Goal: Task Accomplishment & Management: Use online tool/utility

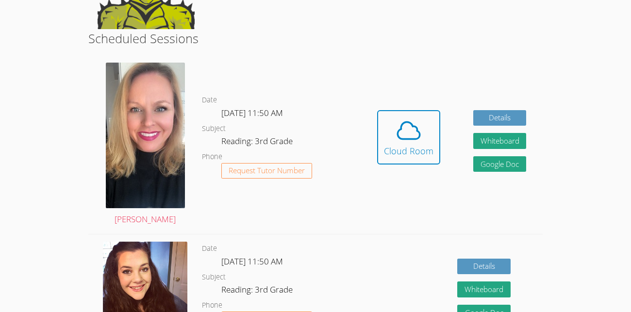
scroll to position [160, 0]
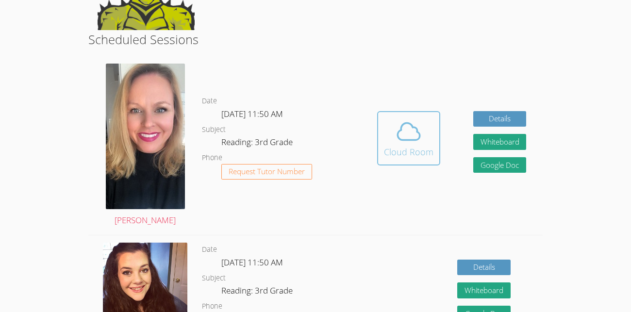
click at [408, 159] on button "Cloud Room" at bounding box center [408, 138] width 63 height 54
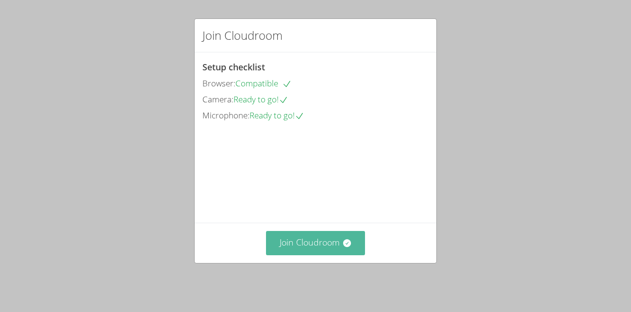
click at [331, 243] on button "Join Cloudroom" at bounding box center [316, 243] width 100 height 24
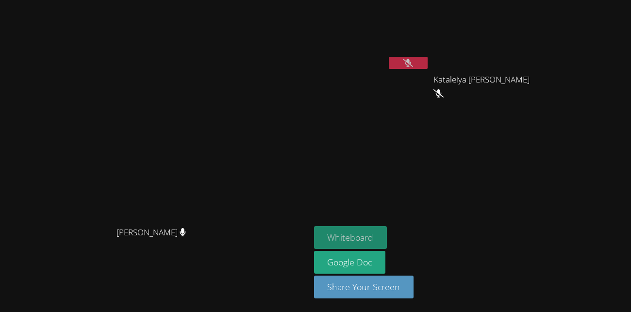
click at [387, 240] on button "Whiteboard" at bounding box center [350, 237] width 73 height 23
click at [413, 66] on icon at bounding box center [408, 63] width 10 height 8
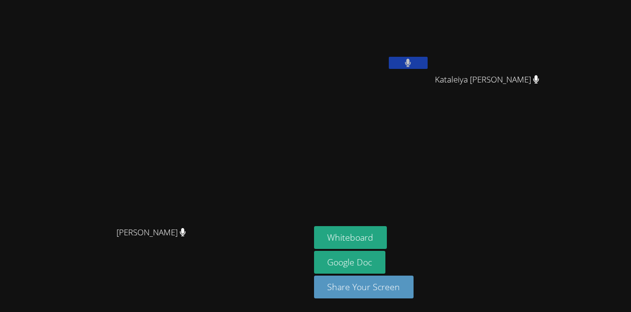
click at [428, 63] on button at bounding box center [408, 63] width 39 height 12
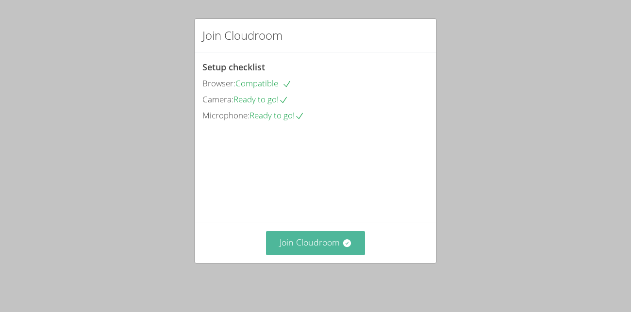
click at [306, 255] on button "Join Cloudroom" at bounding box center [316, 243] width 100 height 24
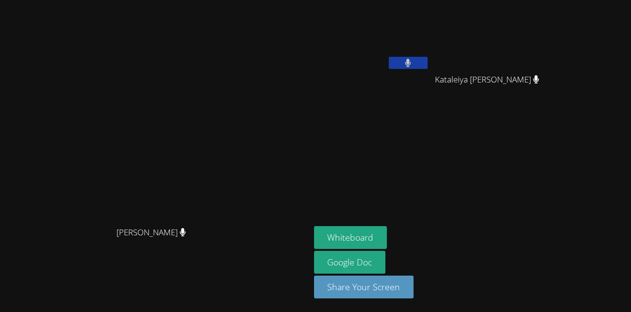
click at [428, 64] on button at bounding box center [408, 63] width 39 height 12
click at [428, 60] on button at bounding box center [408, 63] width 39 height 12
click at [428, 61] on button at bounding box center [408, 63] width 39 height 12
click at [411, 59] on icon at bounding box center [408, 63] width 6 height 8
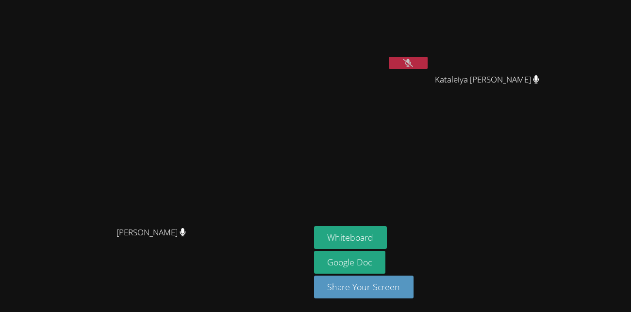
click at [413, 64] on icon at bounding box center [408, 63] width 10 height 8
click at [428, 61] on button at bounding box center [408, 63] width 39 height 12
click at [413, 61] on icon at bounding box center [408, 63] width 10 height 8
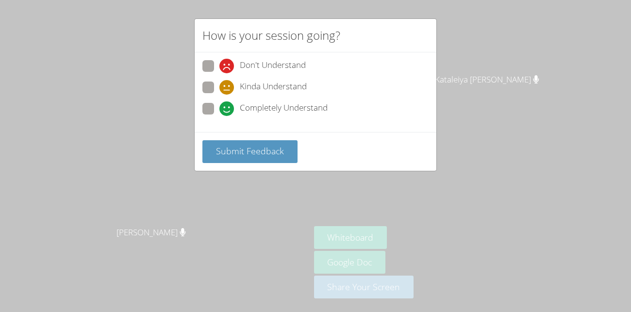
click at [318, 108] on span "Completely Understand" at bounding box center [284, 108] width 88 height 15
click at [228, 108] on input "Completely Understand" at bounding box center [223, 107] width 8 height 8
radio input "true"
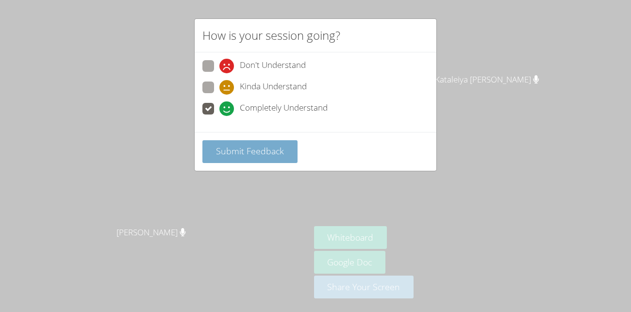
click at [288, 150] on button "Submit Feedback" at bounding box center [249, 151] width 95 height 23
